Goal: Information Seeking & Learning: Check status

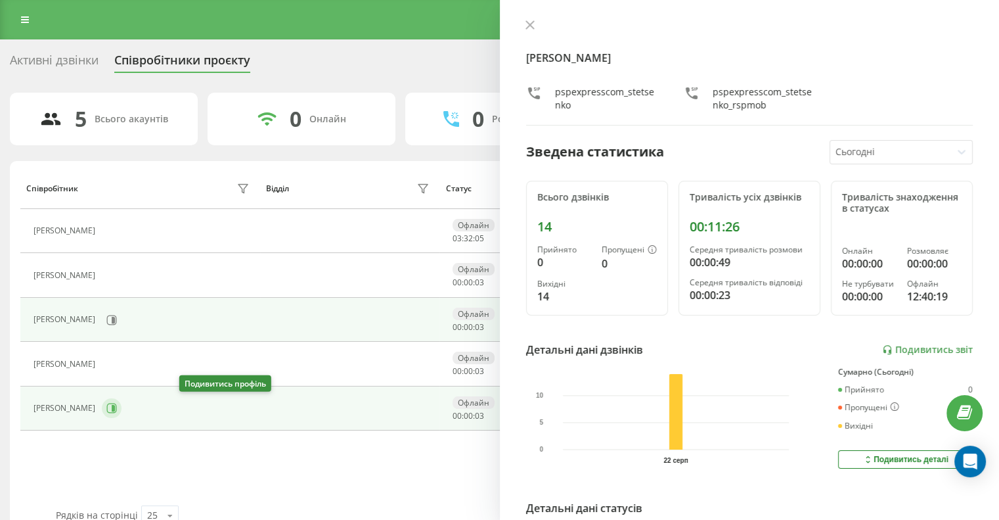
click at [115, 406] on icon at bounding box center [113, 408] width 3 height 7
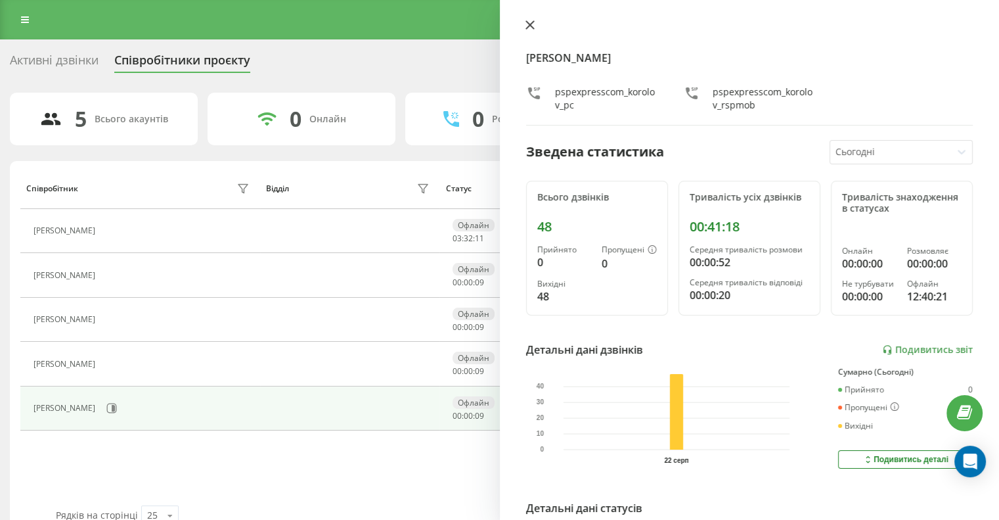
click at [532, 23] on icon at bounding box center [530, 25] width 8 height 8
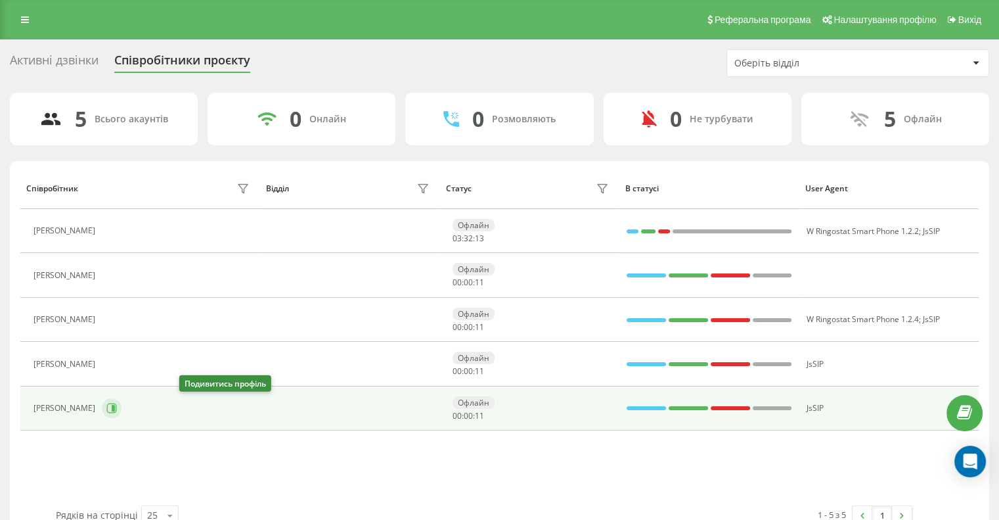
click at [117, 407] on icon at bounding box center [111, 408] width 11 height 11
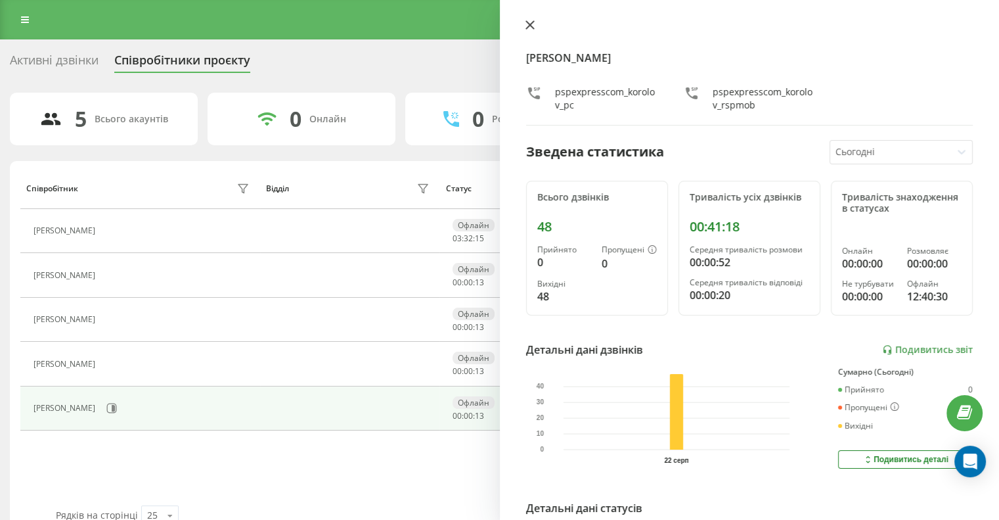
click at [526, 26] on icon at bounding box center [530, 24] width 9 height 9
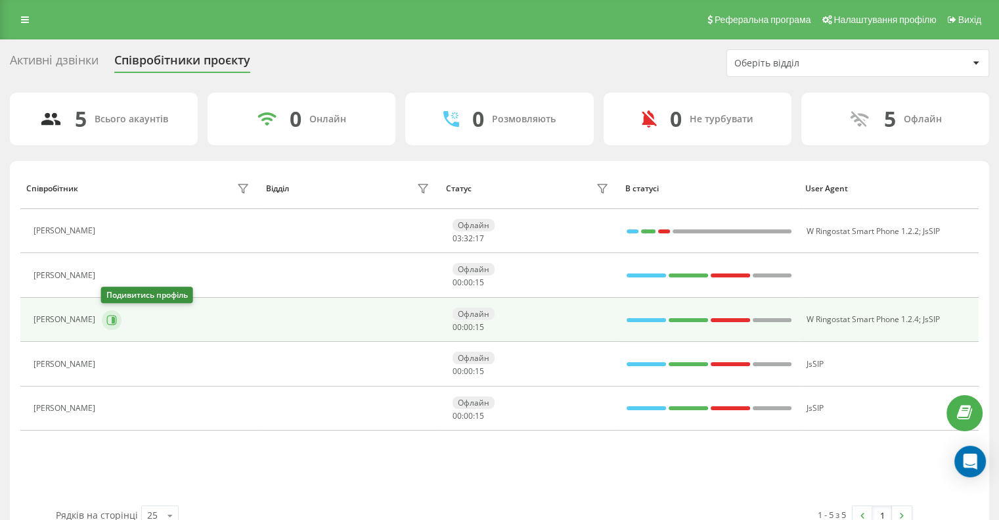
click at [108, 315] on icon at bounding box center [111, 320] width 11 height 11
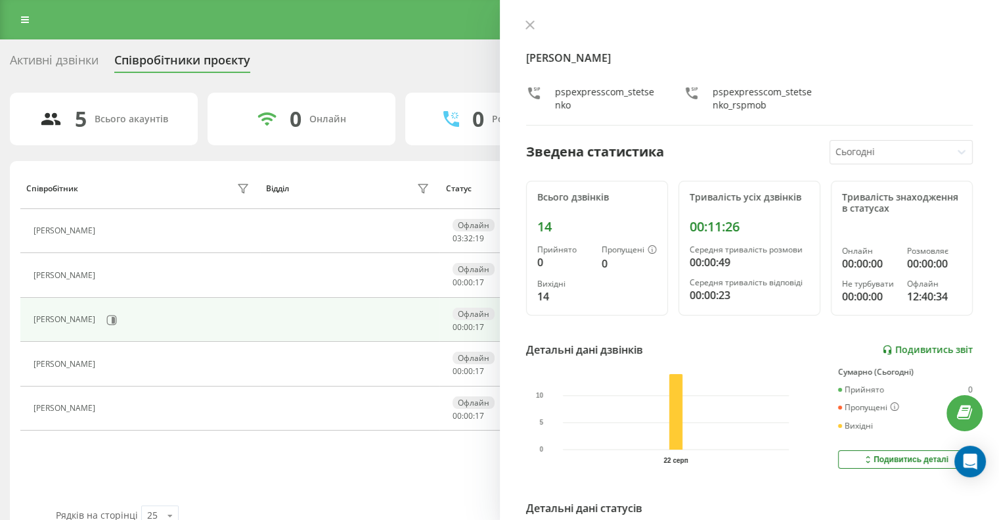
click at [902, 349] on link "Подивитись звіт" at bounding box center [927, 349] width 91 height 11
click at [529, 22] on icon at bounding box center [530, 24] width 9 height 9
